Goal: Find specific page/section: Find specific page/section

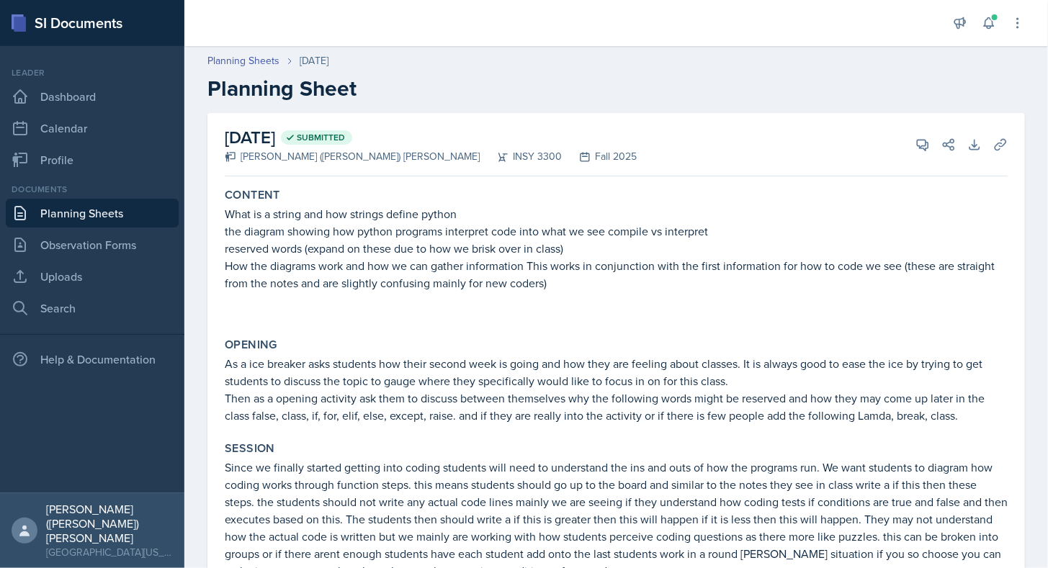
click at [122, 212] on link "Planning Sheets" at bounding box center [92, 213] width 173 height 29
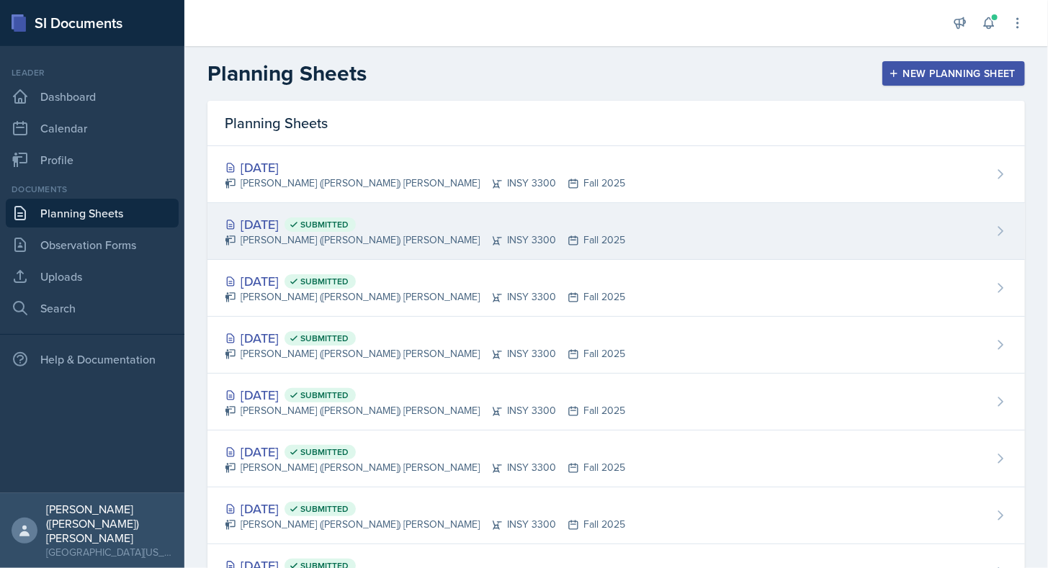
click at [491, 243] on icon at bounding box center [497, 241] width 12 height 12
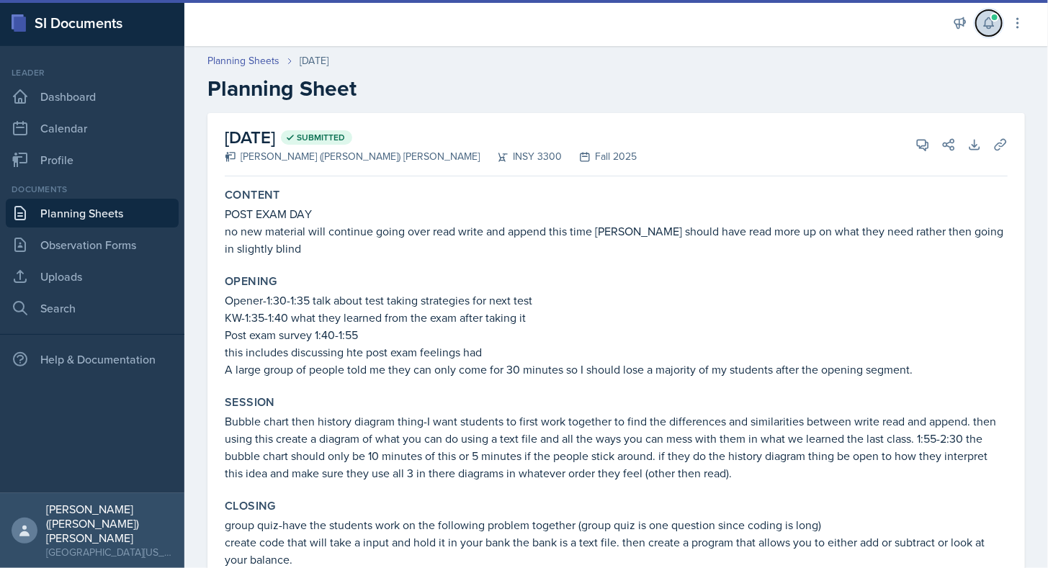
click at [998, 24] on button at bounding box center [989, 23] width 26 height 26
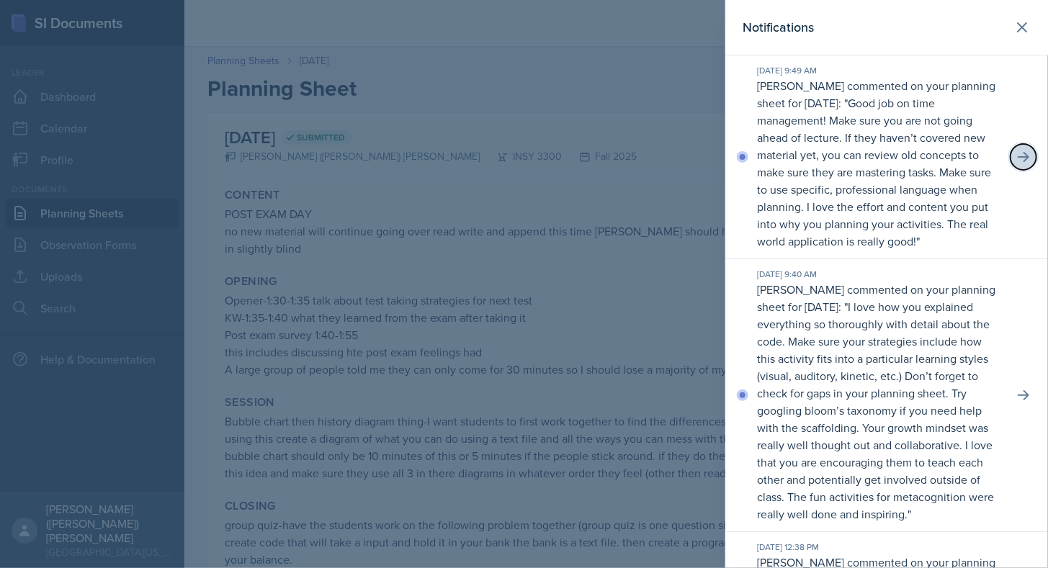
click at [1019, 162] on icon at bounding box center [1024, 157] width 12 height 10
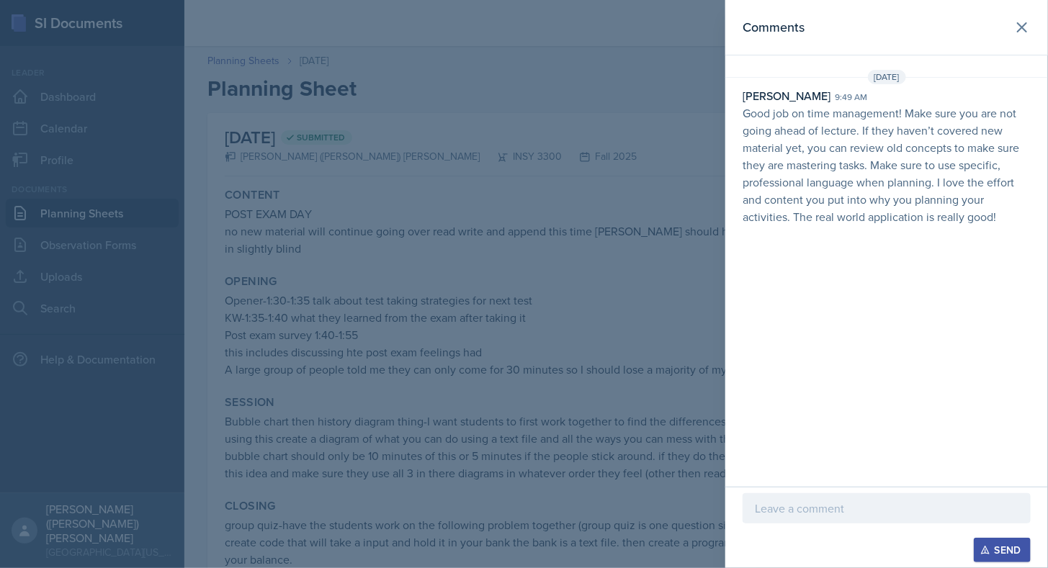
click at [680, 151] on div at bounding box center [524, 284] width 1048 height 568
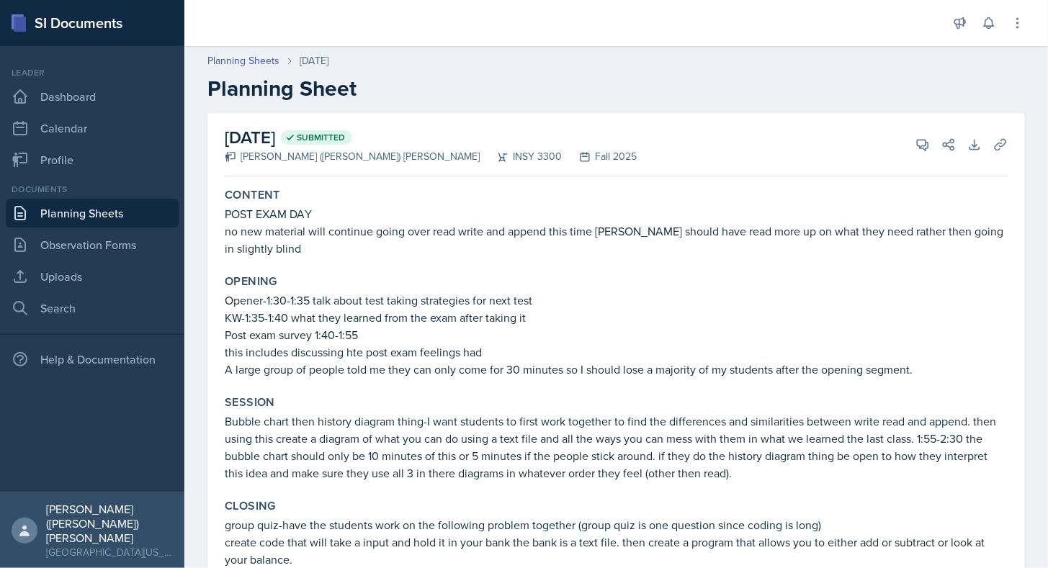
click at [84, 206] on link "Planning Sheets" at bounding box center [92, 213] width 173 height 29
